Goal: Task Accomplishment & Management: Complete application form

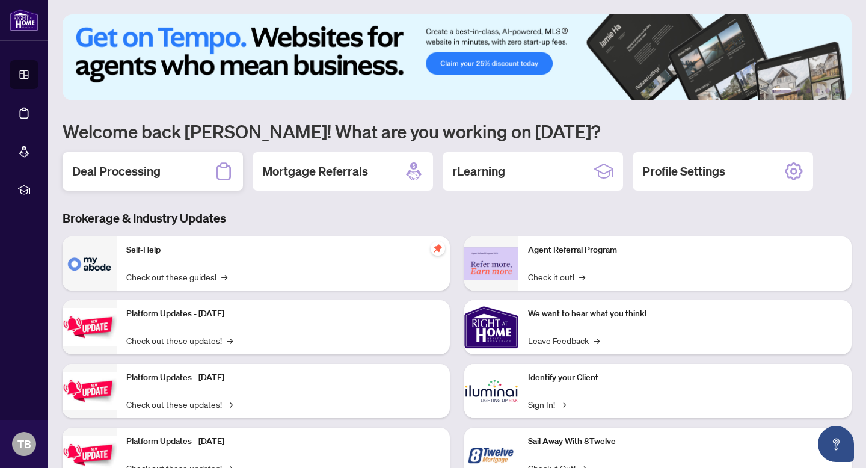
click at [148, 171] on h2 "Deal Processing" at bounding box center [116, 171] width 88 height 17
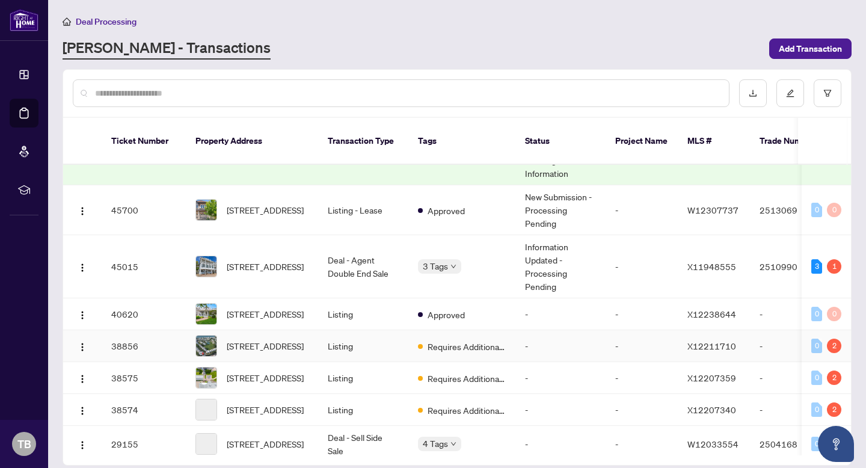
scroll to position [46, 0]
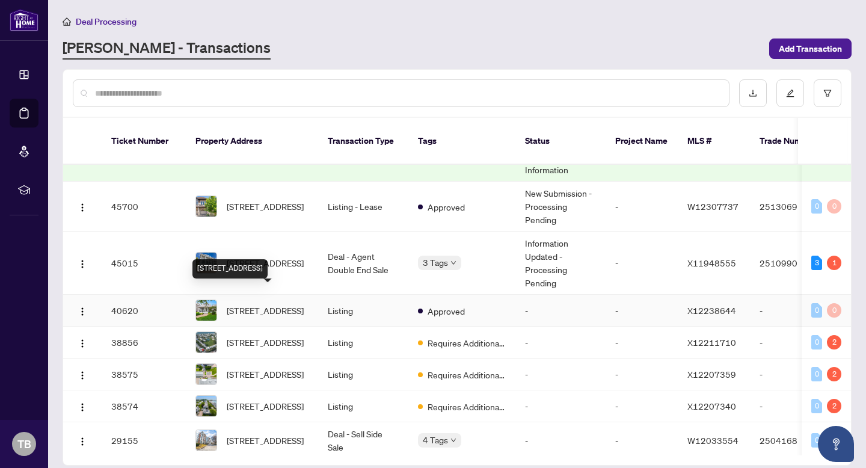
click at [261, 304] on span "[STREET_ADDRESS]" at bounding box center [265, 310] width 77 height 13
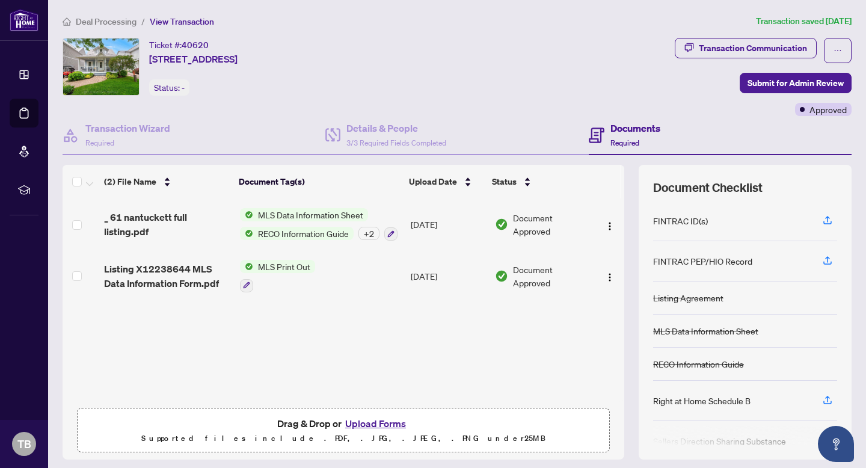
click at [362, 426] on button "Upload Forms" at bounding box center [375, 423] width 68 height 16
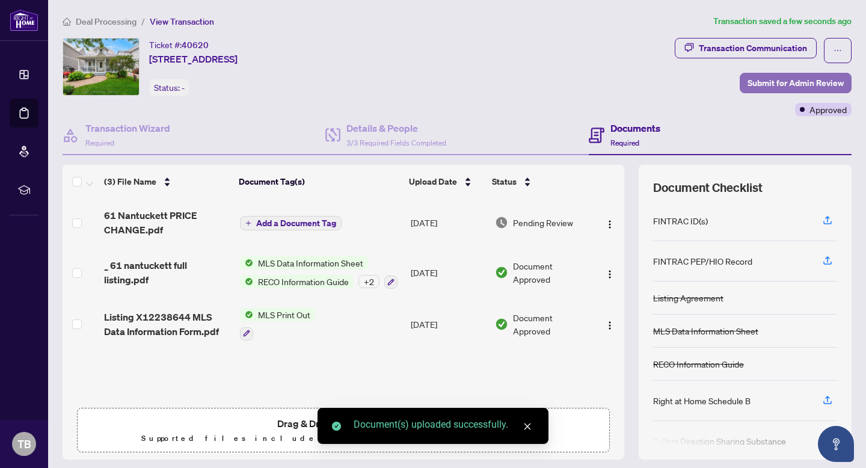
click at [776, 81] on span "Submit for Admin Review" at bounding box center [795, 82] width 96 height 19
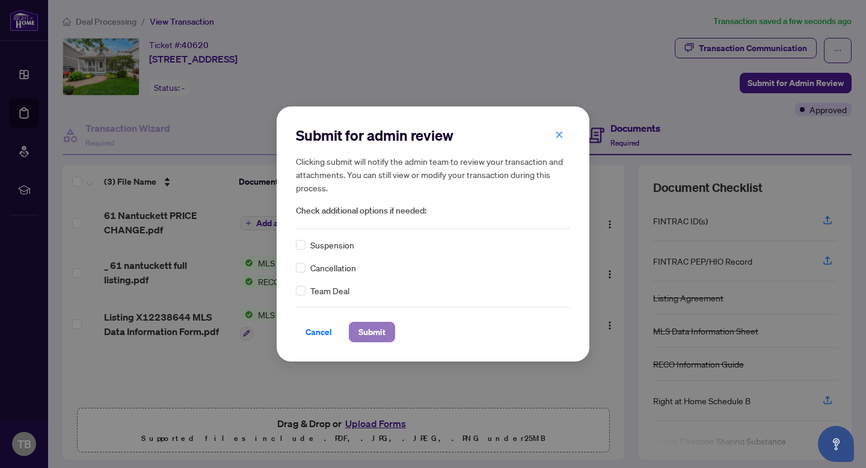
click at [381, 327] on span "Submit" at bounding box center [371, 331] width 27 height 19
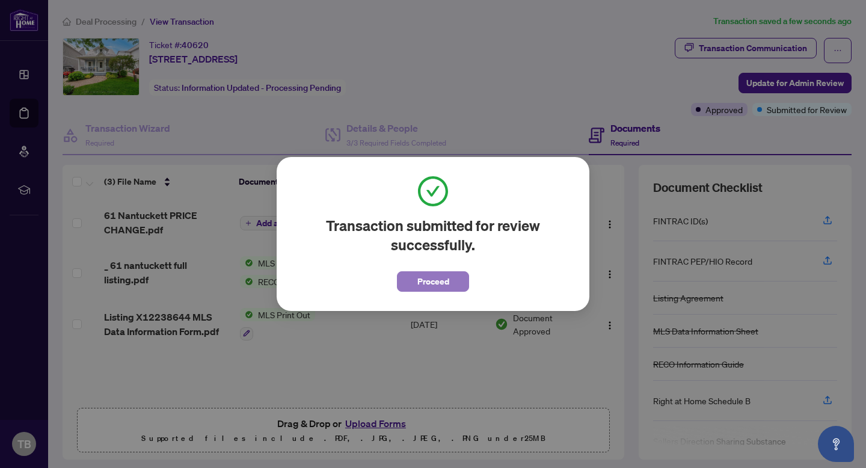
click at [444, 274] on span "Proceed" at bounding box center [433, 281] width 32 height 19
